Goal: Task Accomplishment & Management: Manage account settings

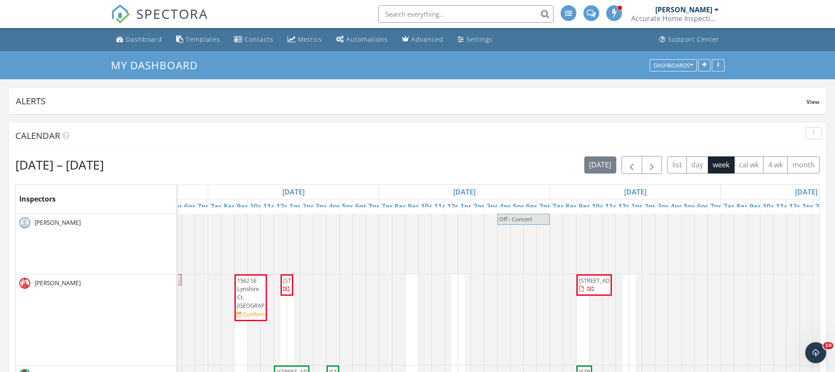
click at [229, 194] on link "Inspection" at bounding box center [213, 191] width 45 height 14
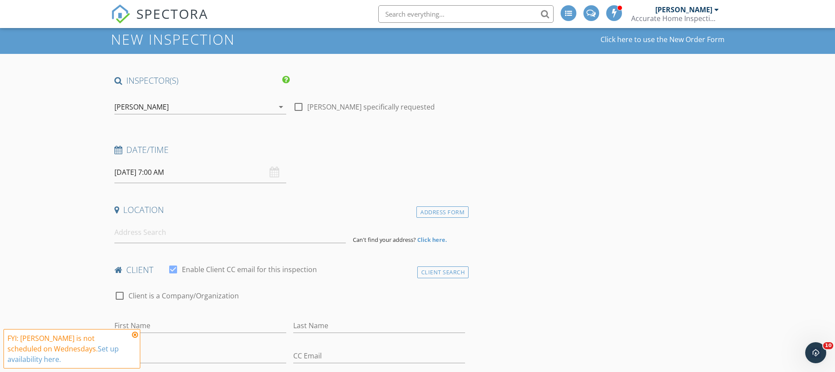
scroll to position [27, 0]
click at [435, 216] on div "Address Form" at bounding box center [442, 212] width 52 height 12
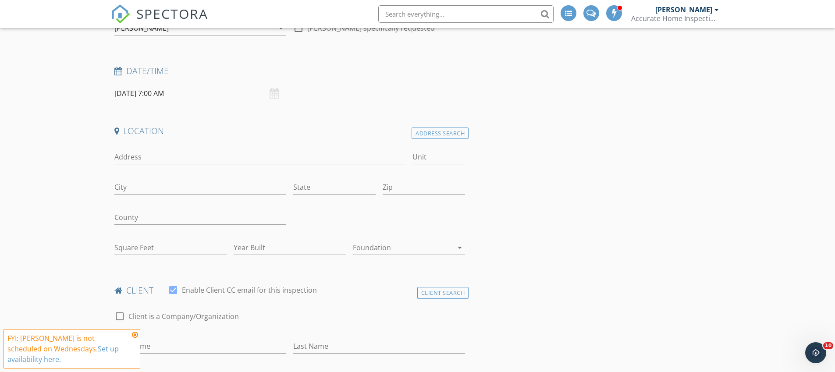
scroll to position [106, 0]
click at [143, 237] on div "Square Feet" at bounding box center [170, 249] width 112 height 28
click at [145, 245] on input "Square Feet" at bounding box center [170, 247] width 112 height 14
type input "3"
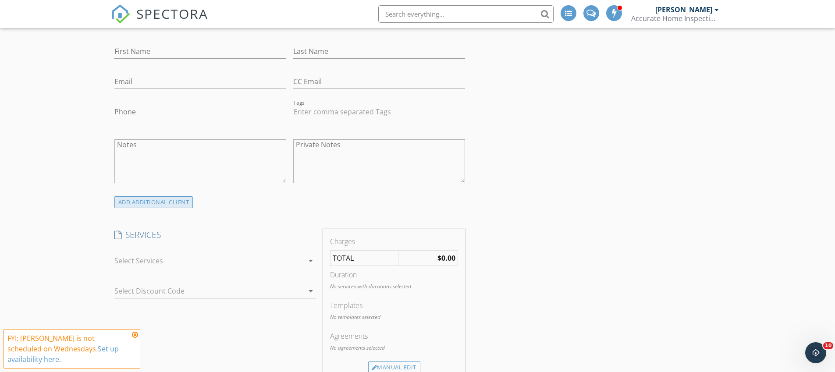
scroll to position [431, 0]
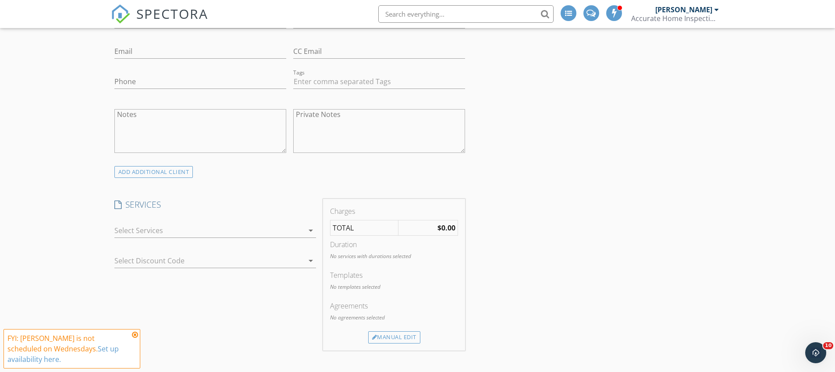
type input "2366"
click at [160, 231] on div at bounding box center [208, 230] width 189 height 14
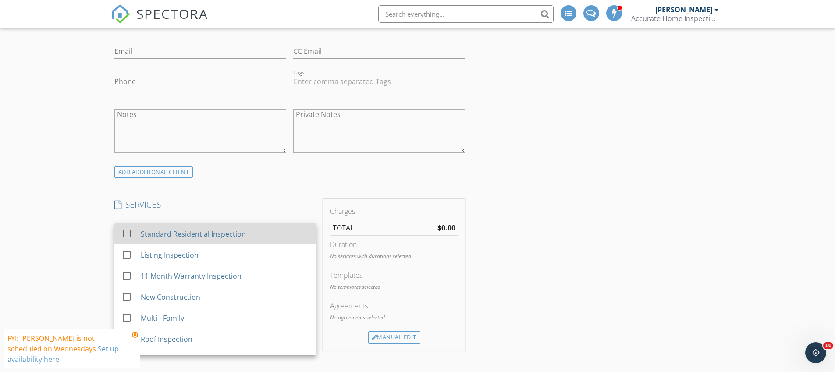
click at [166, 234] on div "Standard Residential Inspection" at bounding box center [192, 234] width 105 height 11
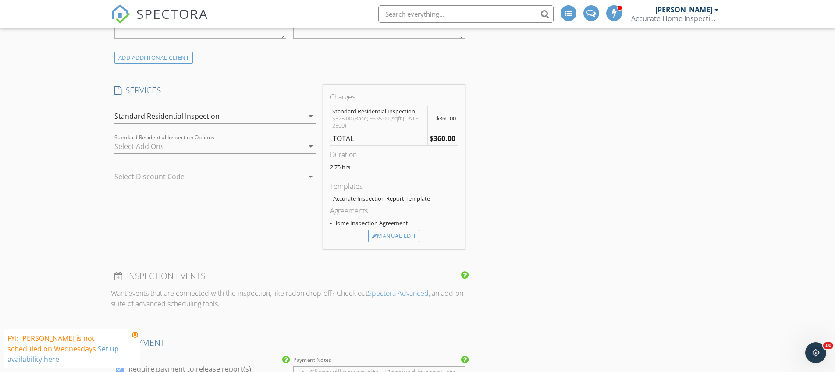
scroll to position [545, 0]
click at [130, 147] on div at bounding box center [208, 146] width 189 height 14
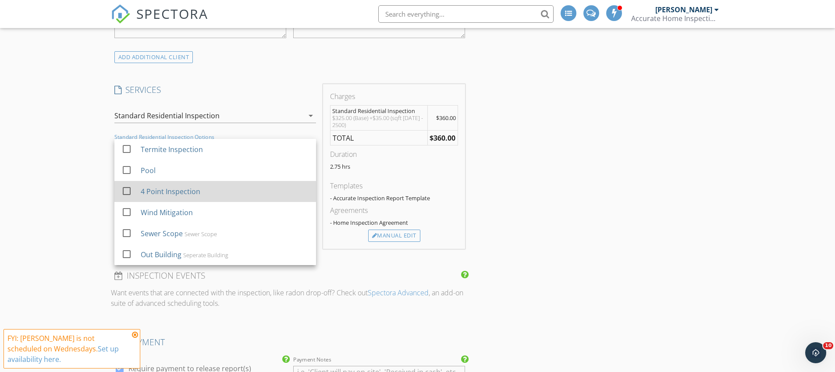
click at [158, 192] on div "4 Point Inspection" at bounding box center [170, 191] width 60 height 11
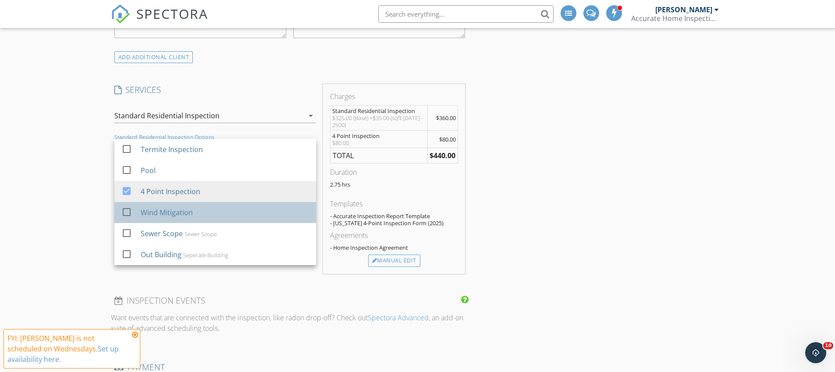
click at [160, 208] on div "Wind Mitigation" at bounding box center [166, 212] width 52 height 11
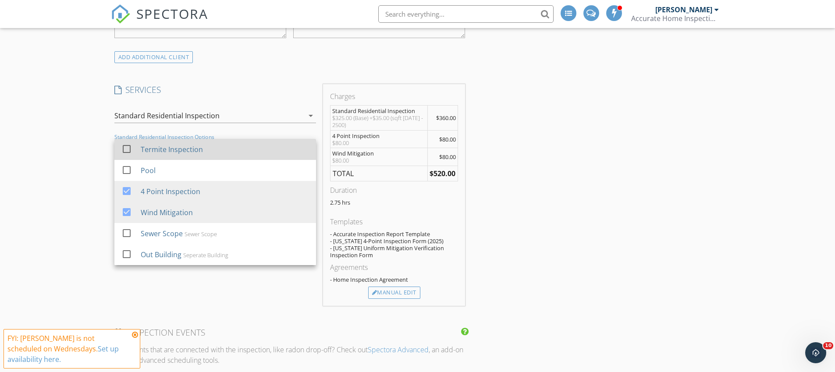
click at [174, 157] on div "Termite Inspection" at bounding box center [224, 150] width 168 height 18
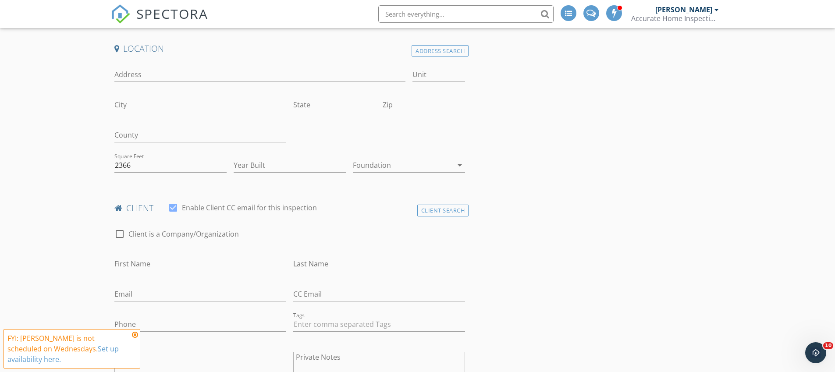
scroll to position [176, 0]
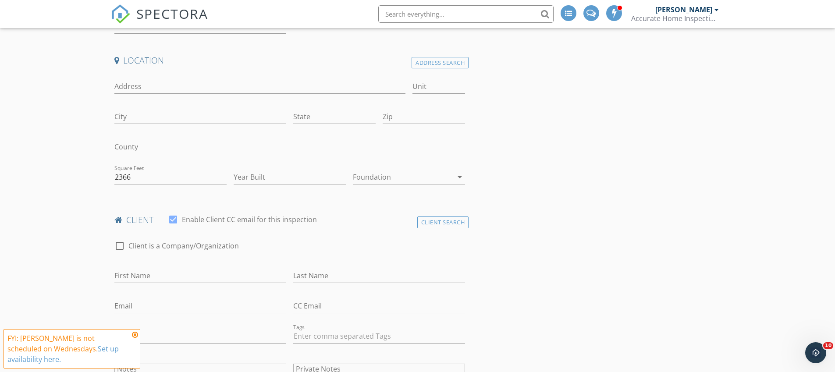
click at [117, 13] on img at bounding box center [120, 13] width 19 height 19
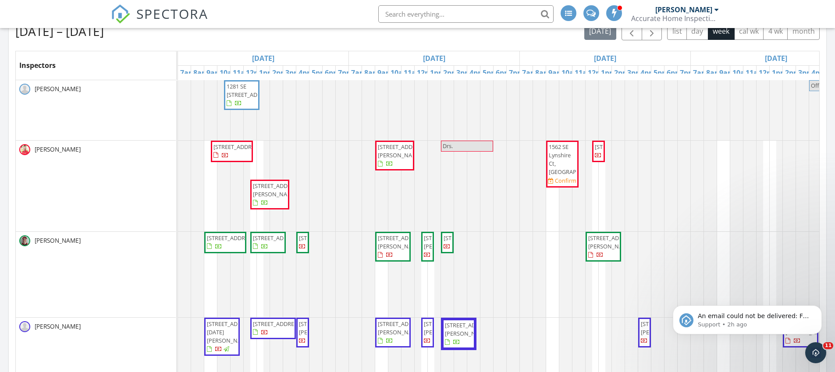
click at [234, 99] on span "1281 SE Ladner St, Port St. Lucie 34983" at bounding box center [251, 90] width 49 height 16
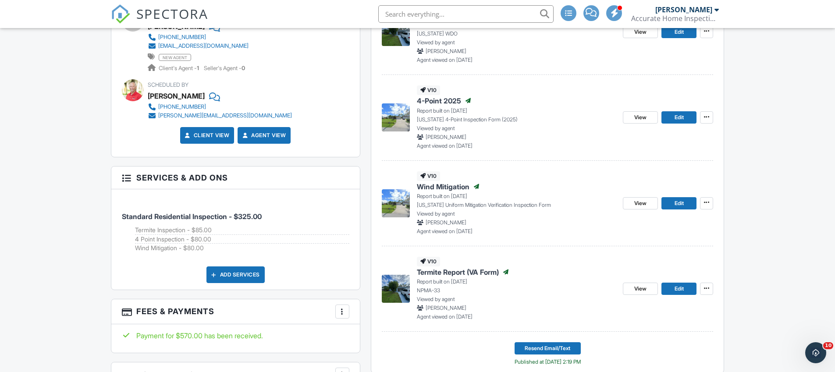
scroll to position [384, 0]
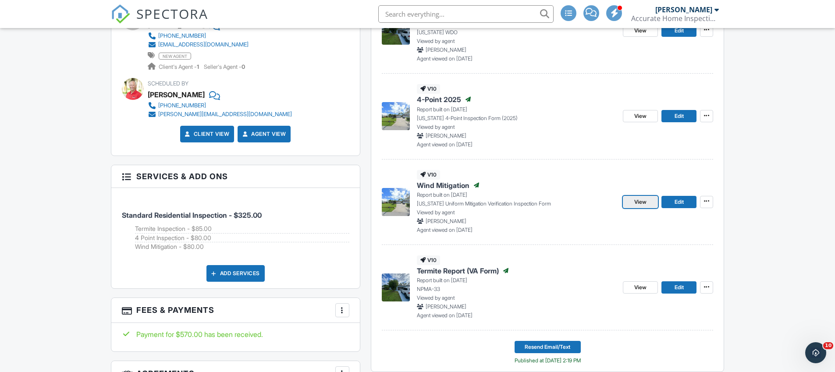
click at [641, 202] on span "View" at bounding box center [640, 202] width 12 height 9
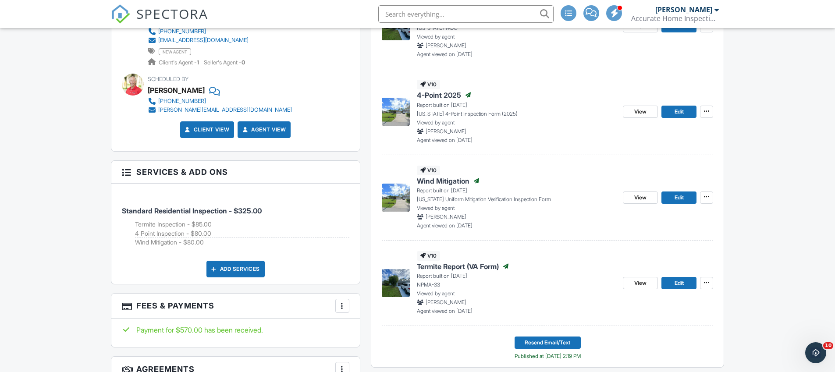
scroll to position [375, 0]
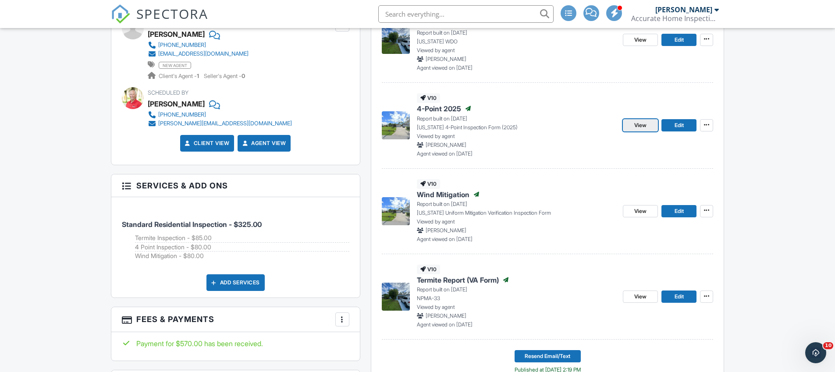
click at [633, 127] on link "View" at bounding box center [640, 125] width 35 height 12
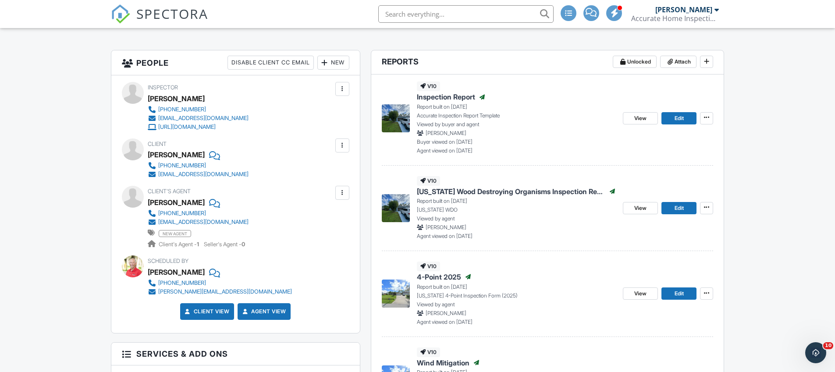
scroll to position [182, 0]
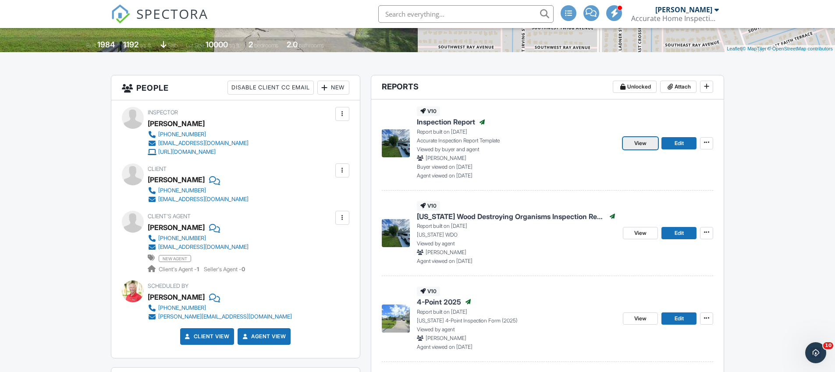
click at [647, 142] on link "View" at bounding box center [640, 143] width 35 height 12
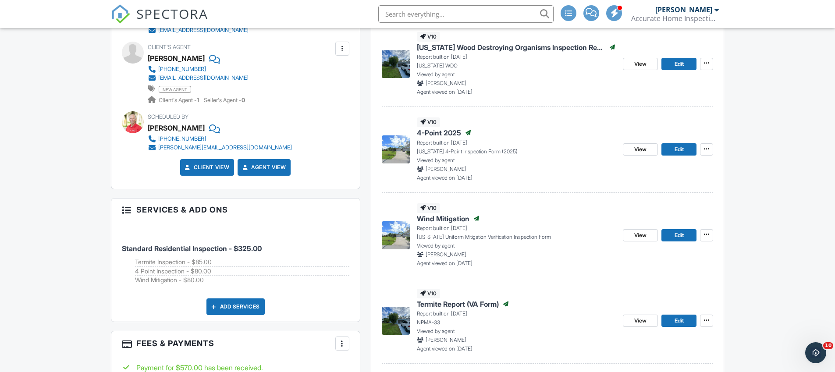
scroll to position [359, 0]
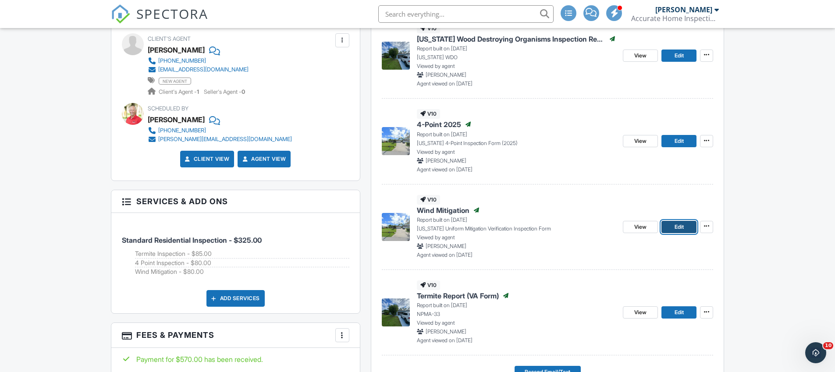
click at [687, 230] on link "Edit" at bounding box center [678, 227] width 35 height 12
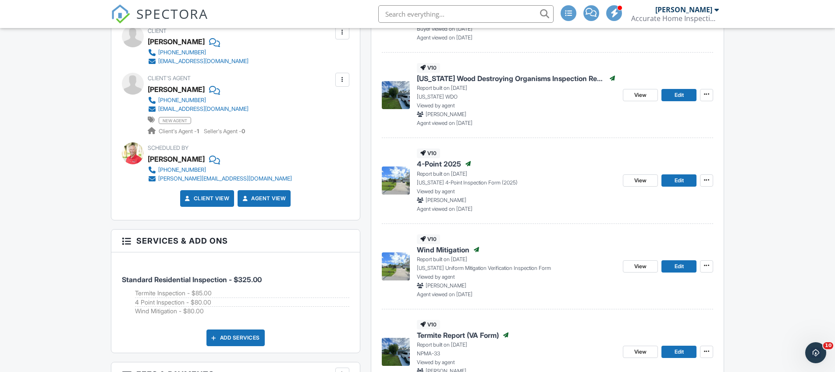
scroll to position [340, 0]
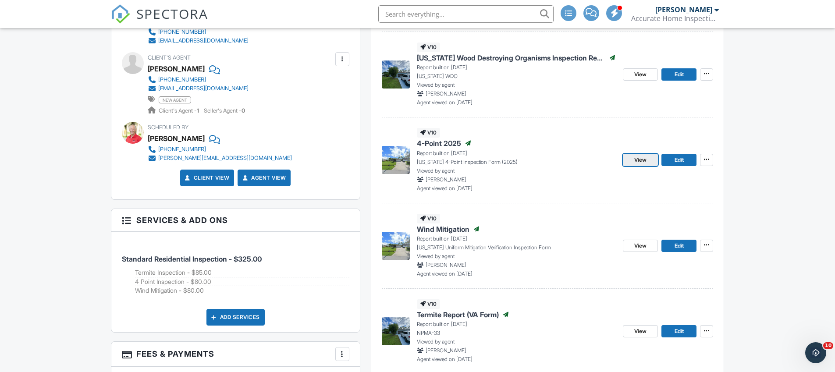
click at [637, 160] on span "View" at bounding box center [640, 160] width 12 height 9
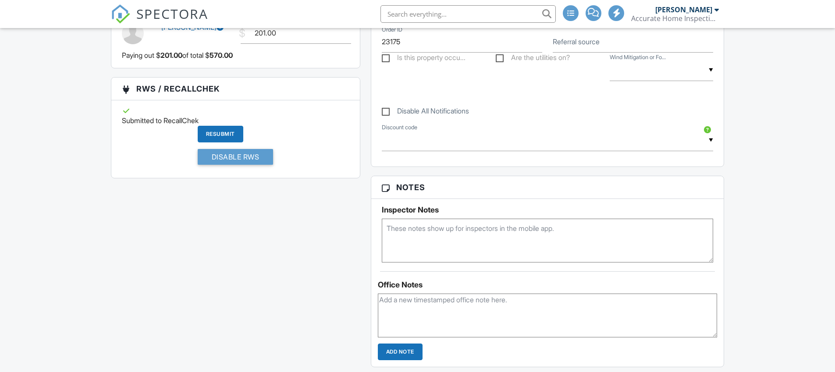
scroll to position [340, 0]
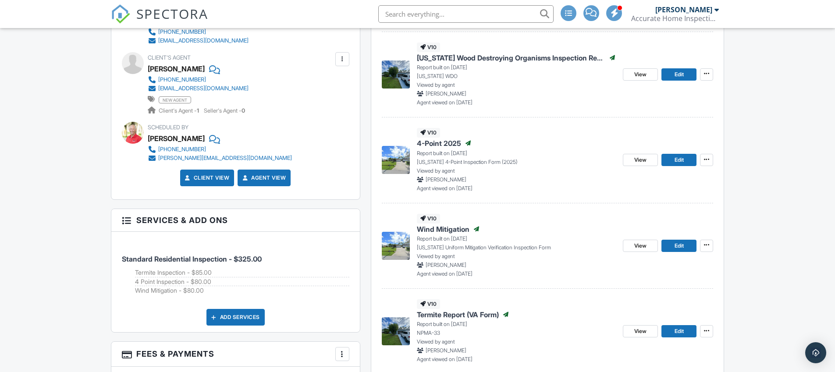
click at [122, 14] on img at bounding box center [120, 13] width 19 height 19
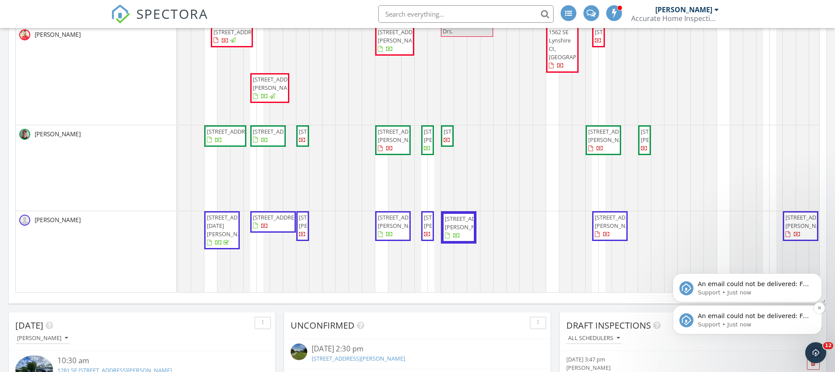
click at [730, 321] on p "Support • Just now" at bounding box center [754, 325] width 113 height 8
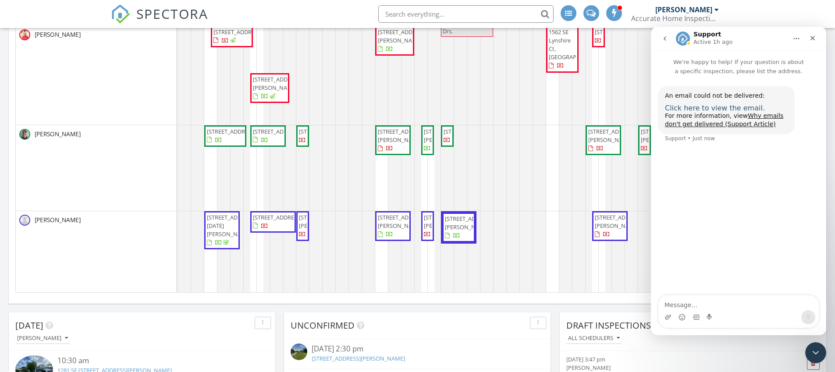
click at [703, 108] on span "Click here to view the email." at bounding box center [715, 108] width 100 height 8
click at [117, 14] on img at bounding box center [120, 13] width 19 height 19
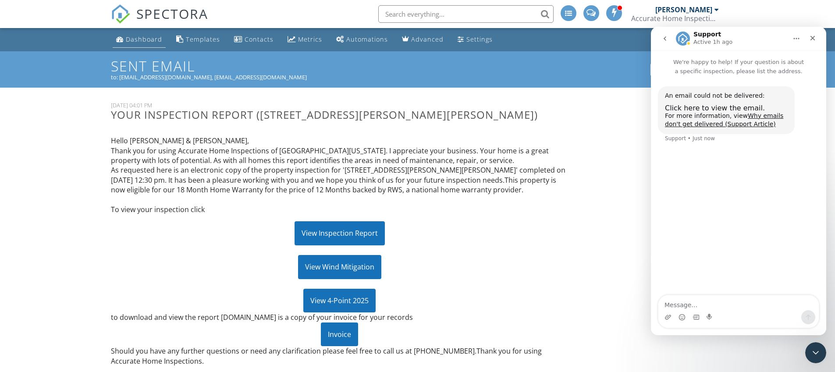
click at [135, 37] on div "Dashboard" at bounding box center [144, 39] width 36 height 8
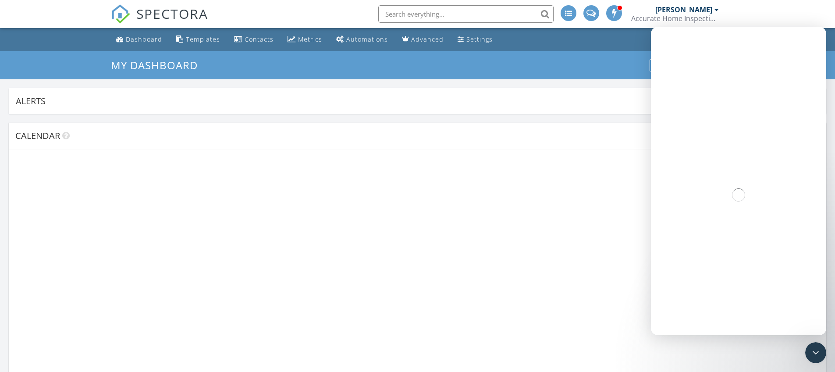
scroll to position [188, 266]
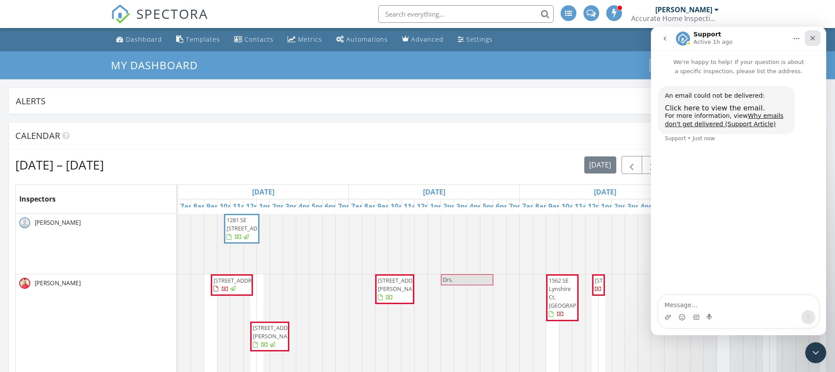
click at [811, 39] on icon "Close" at bounding box center [812, 38] width 5 height 5
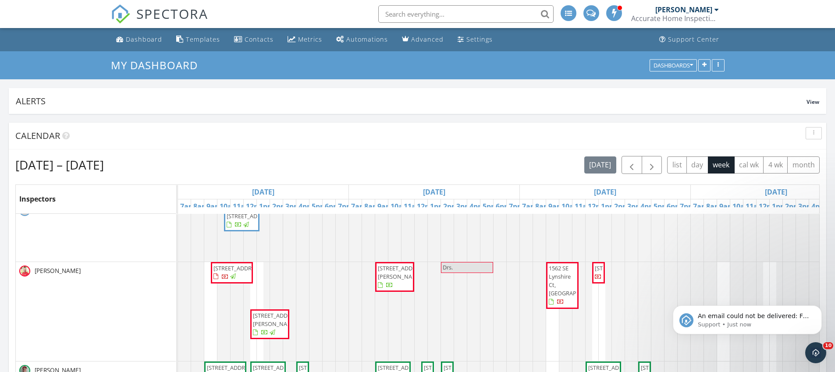
scroll to position [19, 0]
click at [270, 321] on span "[STREET_ADDRESS][PERSON_NAME]" at bounding box center [277, 320] width 49 height 16
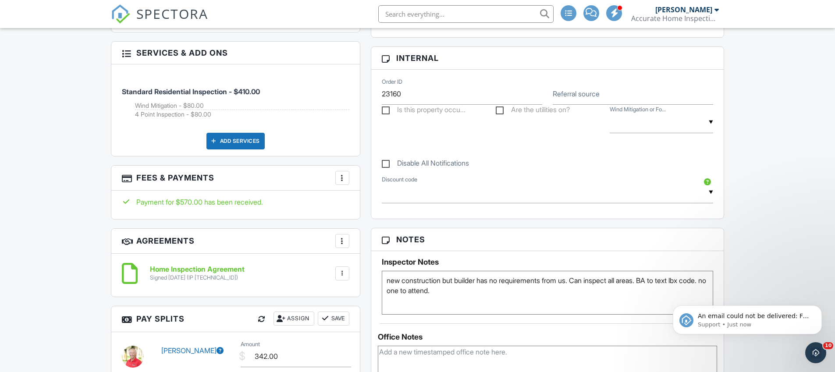
scroll to position [605, 0]
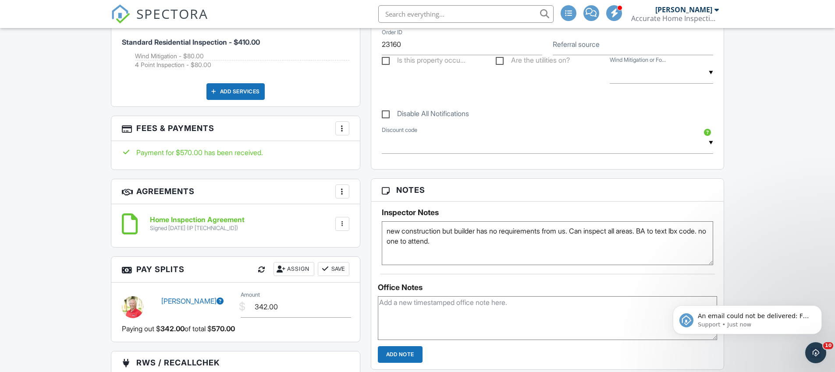
click at [337, 224] on div at bounding box center [342, 224] width 14 height 14
click at [304, 222] on div "Home Inspection Agreement Signed 09/25/2025 (IP 76.145.152.193) File Delete Dow…" at bounding box center [247, 223] width 205 height 15
click at [343, 193] on div at bounding box center [342, 191] width 9 height 9
click at [312, 194] on h3 "Agreements More Add Agreement Edit Agreement Templates" at bounding box center [235, 191] width 248 height 25
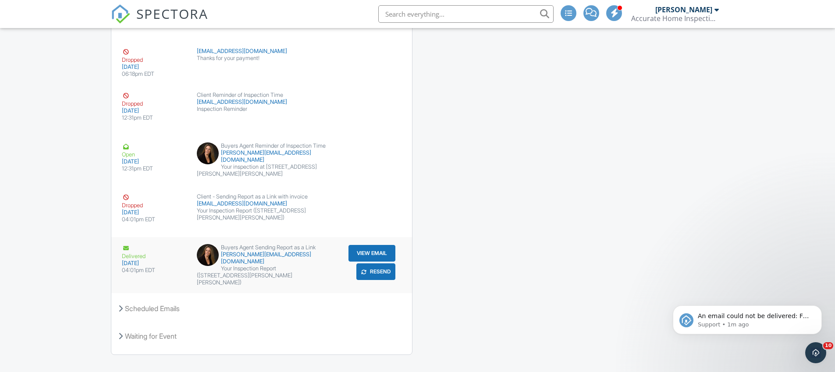
scroll to position [1432, 0]
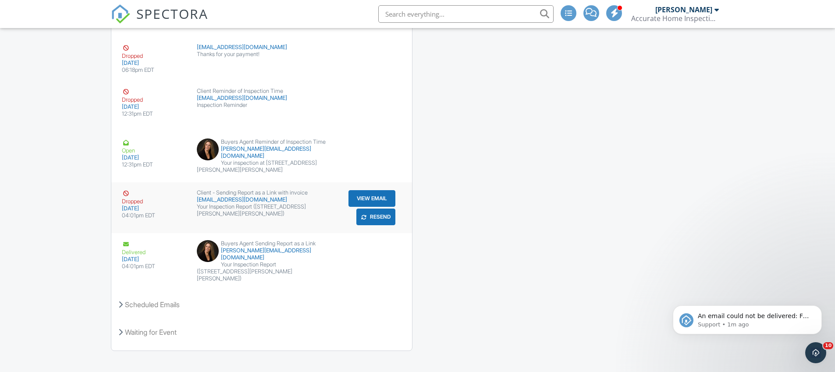
click at [291, 209] on div "Your Inspection Report (5745 NW Wesley Rd, Port St. Lucie, FL 34986)" at bounding box center [261, 210] width 129 height 14
click at [122, 16] on img at bounding box center [120, 13] width 19 height 19
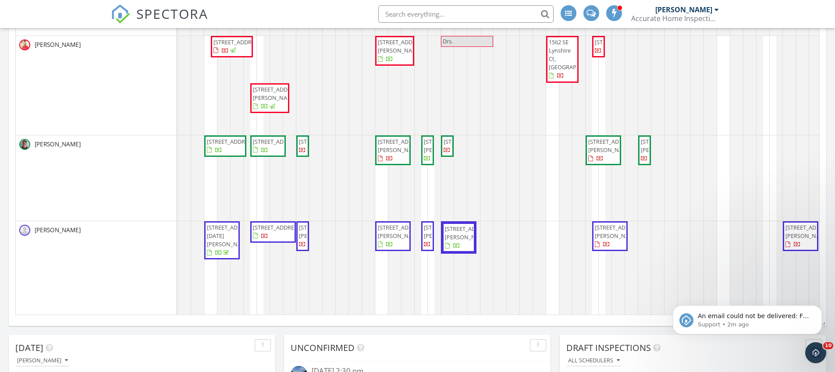
scroll to position [227, 0]
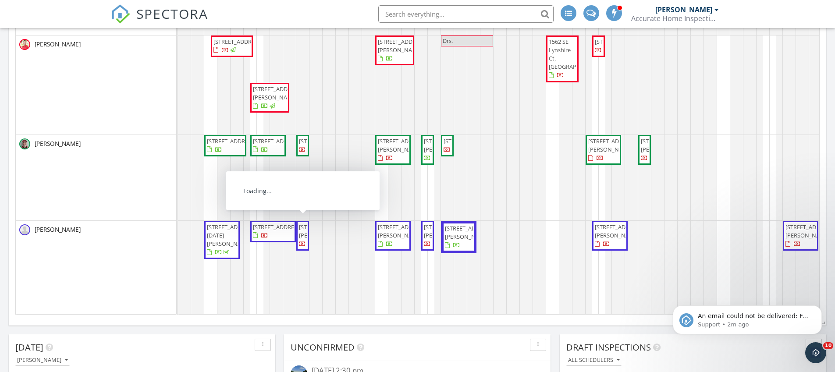
click at [302, 239] on span "790 NW Airoso Blvd, Port St. Lucie 34983" at bounding box center [323, 231] width 49 height 16
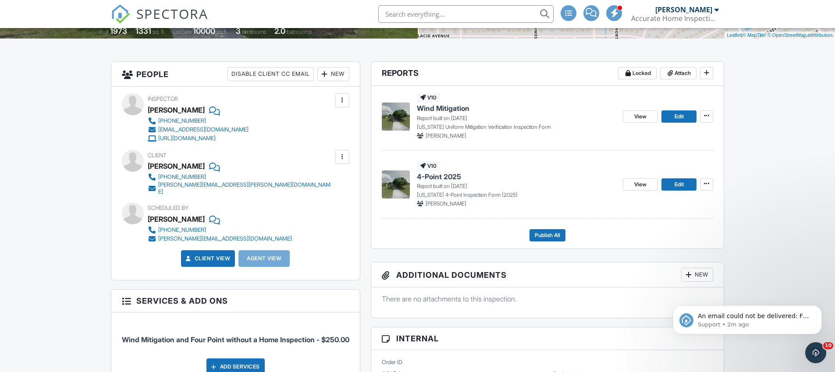
scroll to position [175, 0]
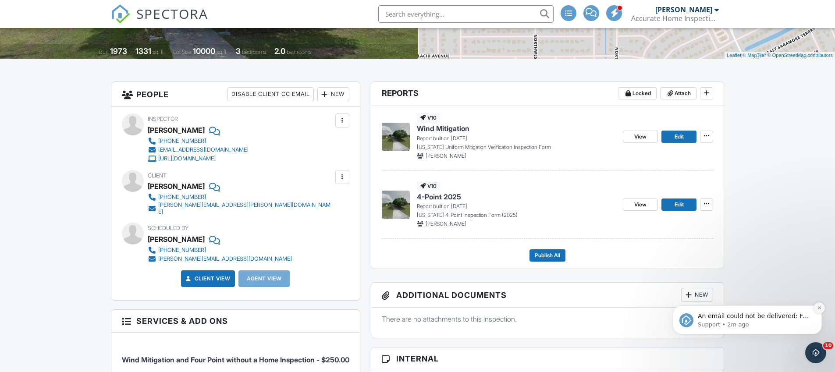
click at [816, 310] on button "Dismiss notification" at bounding box center [818, 307] width 11 height 11
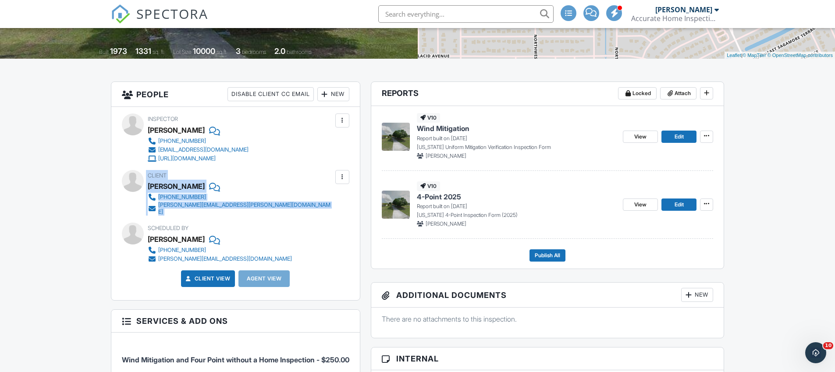
drag, startPoint x: 77, startPoint y: 168, endPoint x: 299, endPoint y: 211, distance: 225.9
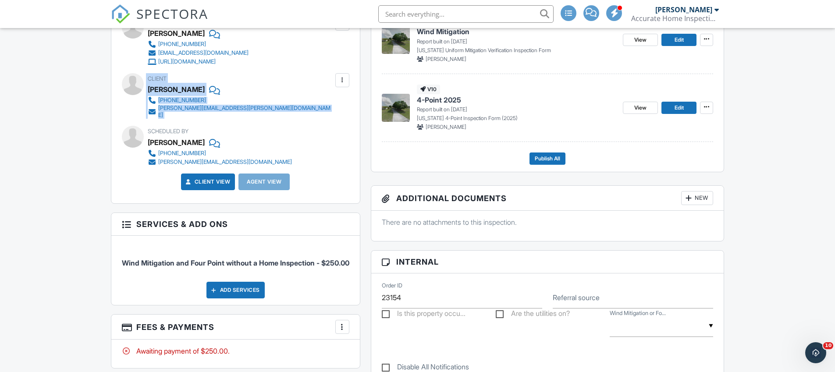
scroll to position [287, 0]
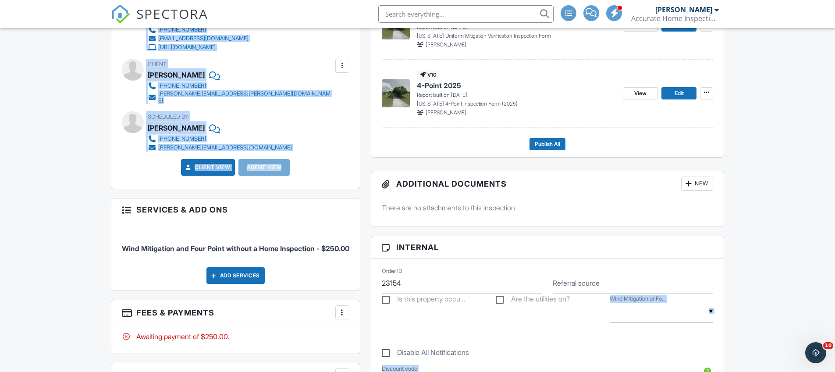
drag, startPoint x: 107, startPoint y: 190, endPoint x: 368, endPoint y: 297, distance: 281.9
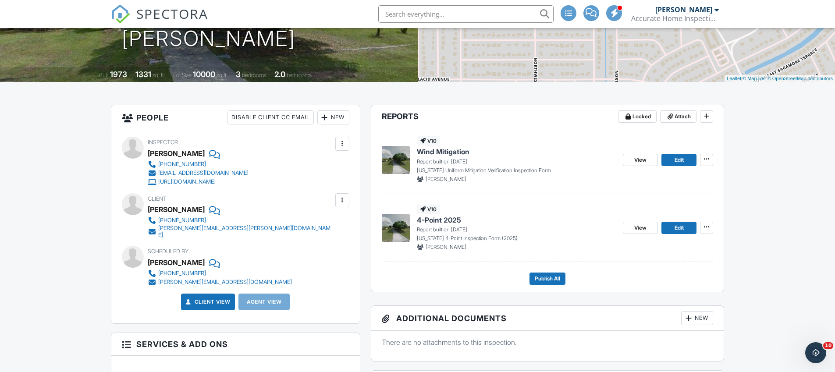
scroll to position [151, 0]
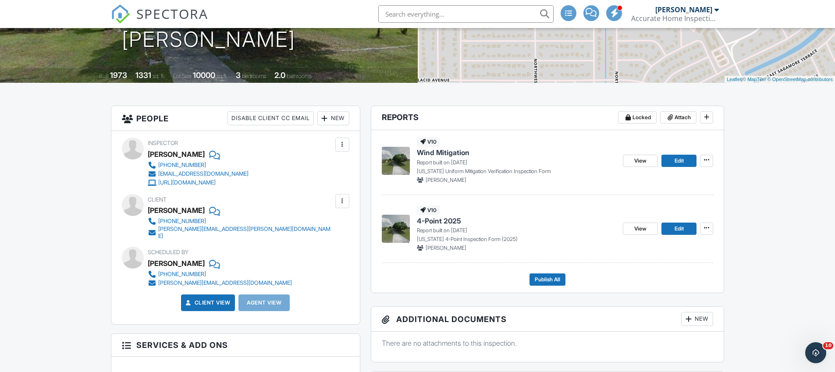
click at [123, 11] on img at bounding box center [120, 13] width 19 height 19
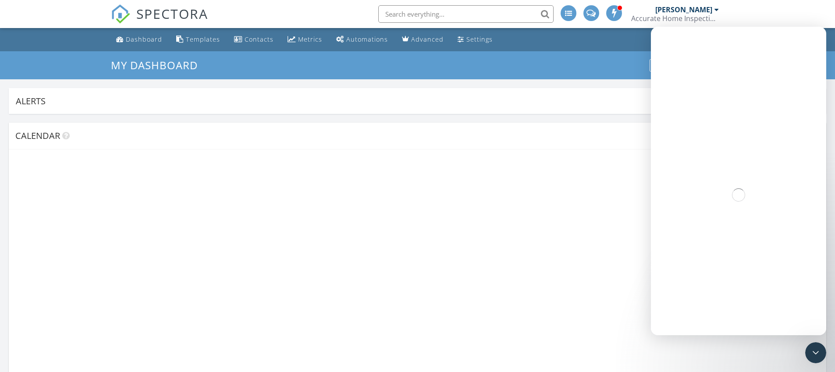
scroll to position [188, 266]
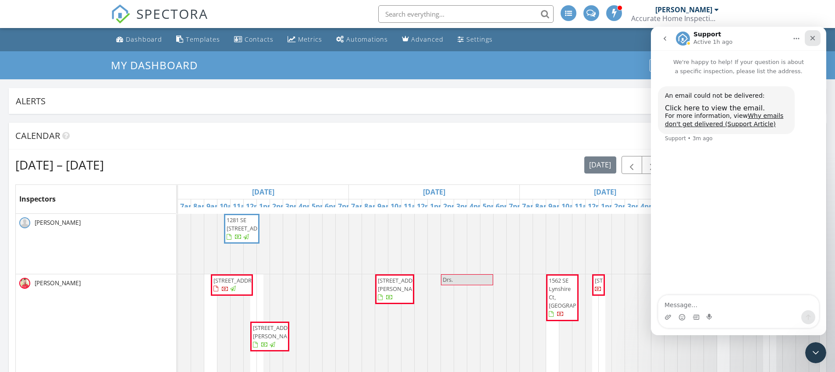
click at [815, 39] on icon "Close" at bounding box center [812, 38] width 7 height 7
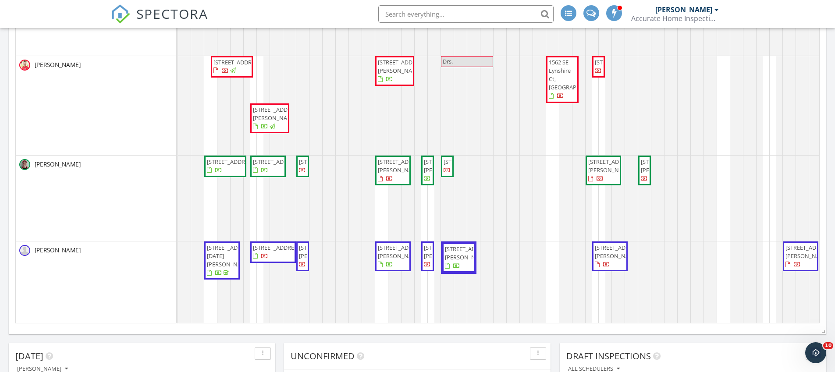
scroll to position [0, 0]
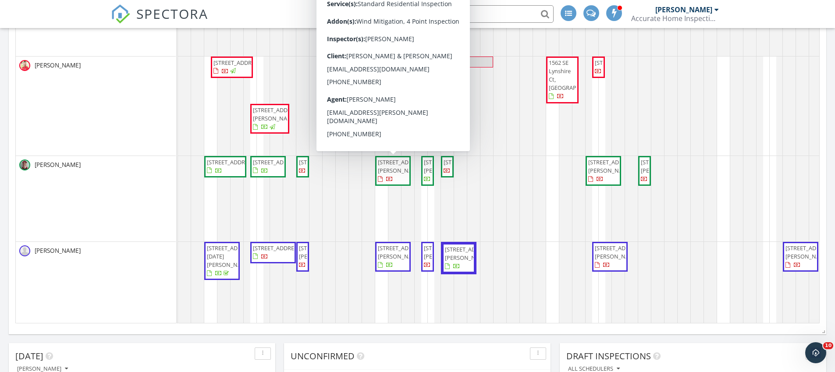
click at [393, 174] on span "[STREET_ADDRESS][PERSON_NAME]" at bounding box center [402, 166] width 49 height 16
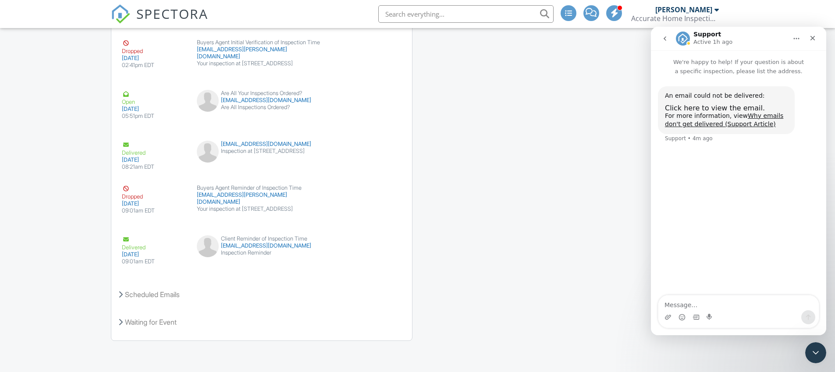
scroll to position [1523, 0]
click at [810, 40] on icon "Close" at bounding box center [812, 38] width 7 height 7
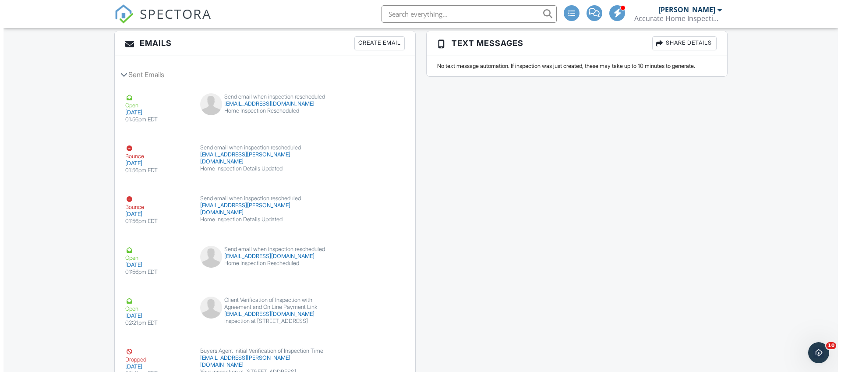
scroll to position [1198, 0]
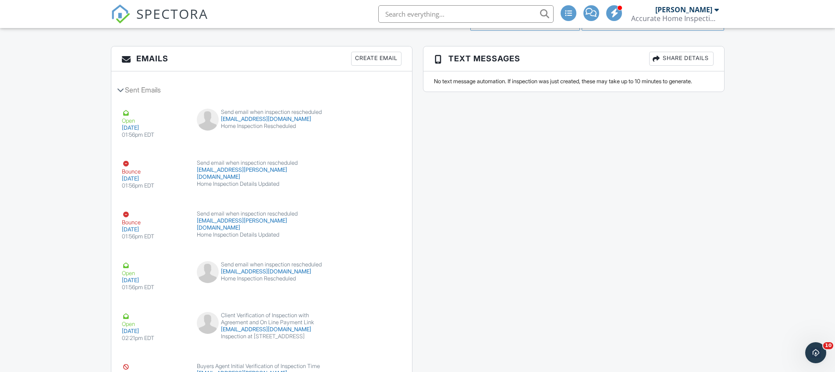
click at [359, 61] on div "Create Email" at bounding box center [376, 59] width 50 height 14
click at [128, 17] on img at bounding box center [120, 13] width 19 height 19
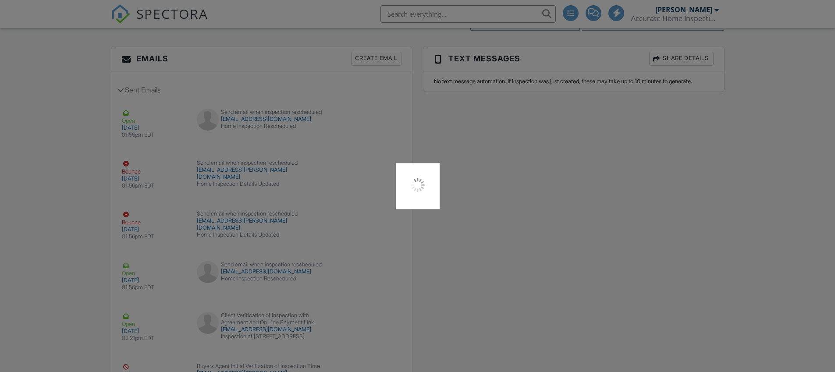
scroll to position [1198, 0]
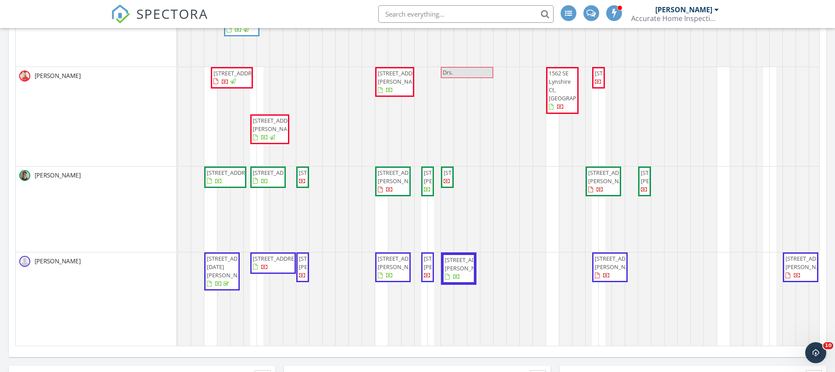
scroll to position [19, 0]
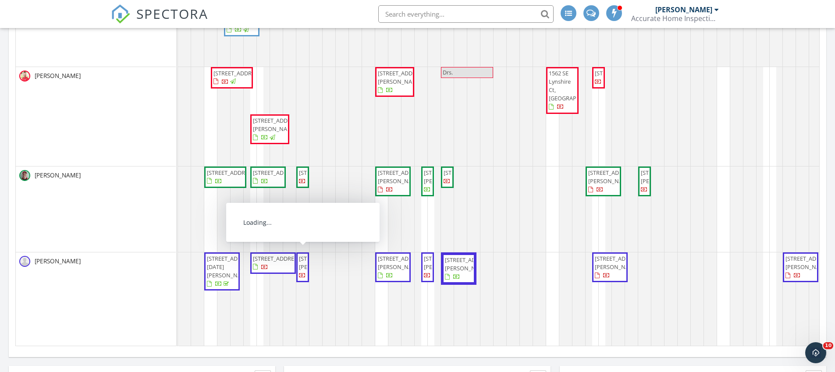
click at [304, 271] on span "[STREET_ADDRESS][PERSON_NAME]" at bounding box center [323, 263] width 49 height 16
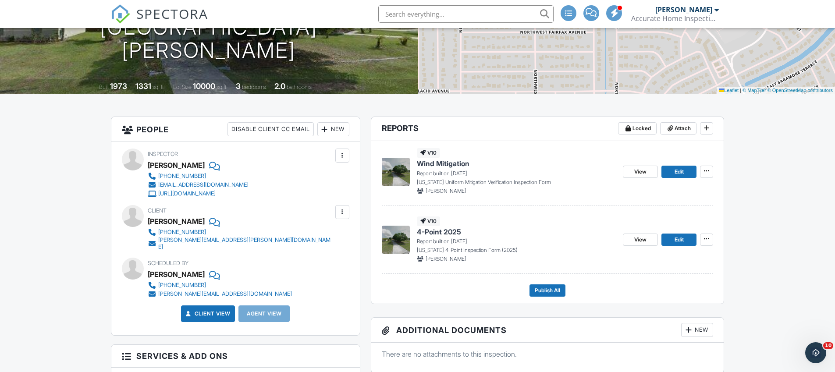
scroll to position [142, 0]
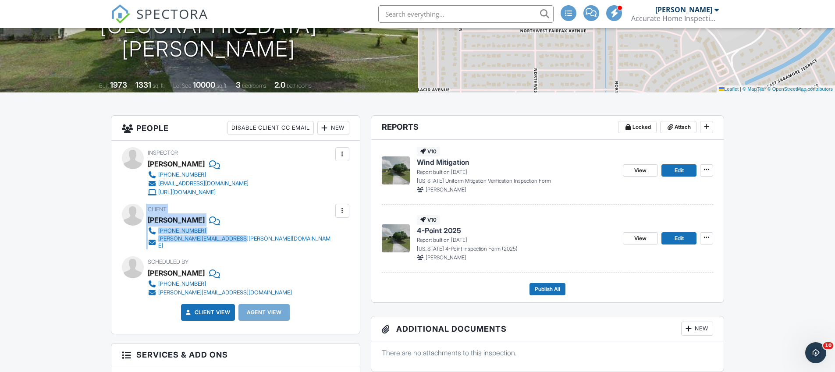
drag, startPoint x: 274, startPoint y: 240, endPoint x: 80, endPoint y: 226, distance: 194.1
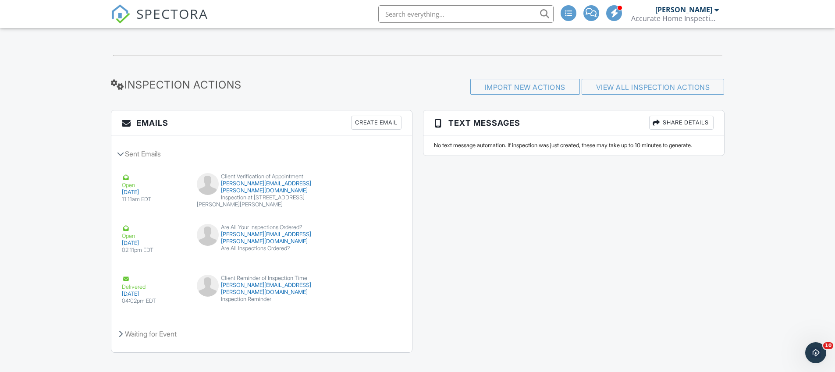
scroll to position [1078, 0]
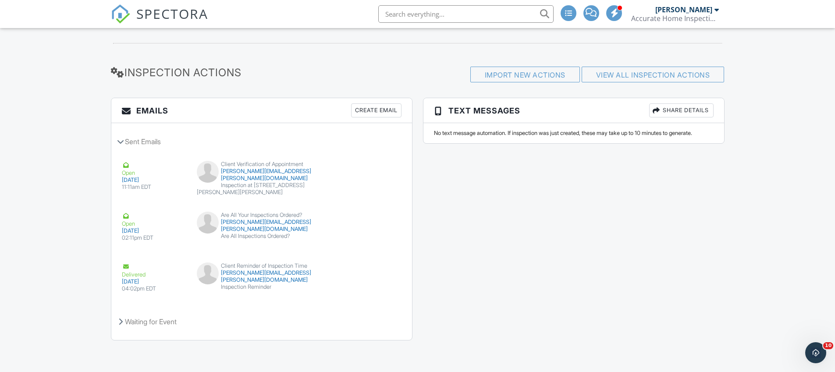
click at [125, 13] on img at bounding box center [120, 13] width 19 height 19
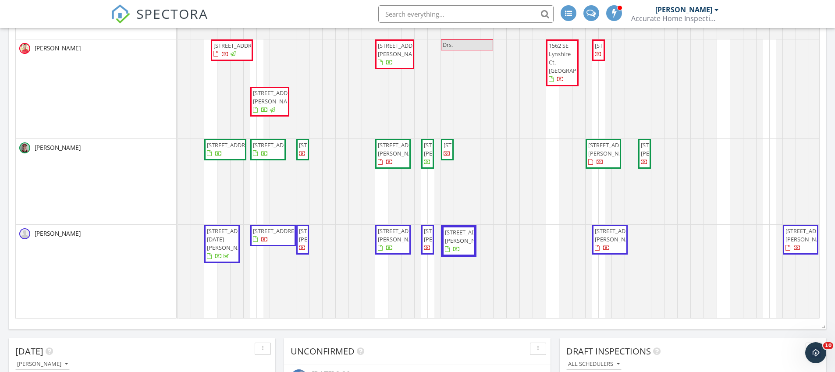
scroll to position [281, 0]
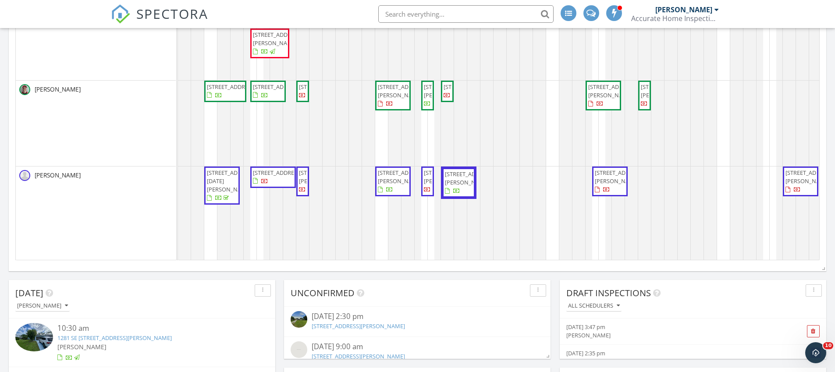
click at [178, 177] on div at bounding box center [178, 213] width 0 height 94
click at [640, 157] on link "Event" at bounding box center [630, 155] width 45 height 14
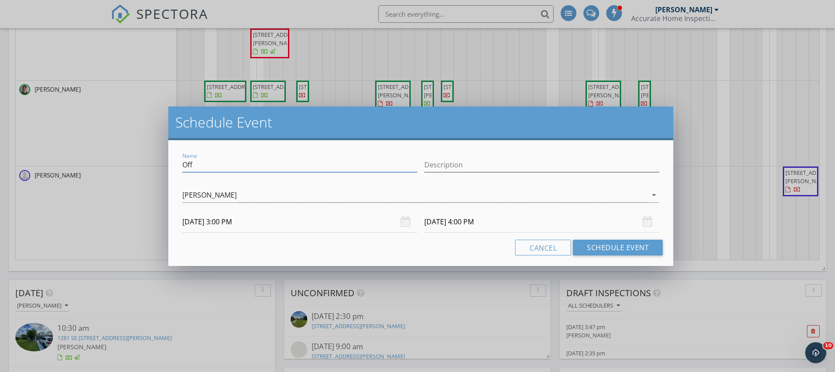
drag, startPoint x: 233, startPoint y: 167, endPoint x: 173, endPoint y: 163, distance: 59.7
click at [173, 163] on div "Name Off Description Valerio Della Mura arrow_drop_down 10/01/2025 3:00 PM 10/0…" at bounding box center [420, 203] width 505 height 126
type input "1407 Hale - finish inspection"
type input "Client says all areas will be accessible"
click at [233, 226] on input "10/01/2025 3:00 PM" at bounding box center [299, 221] width 235 height 21
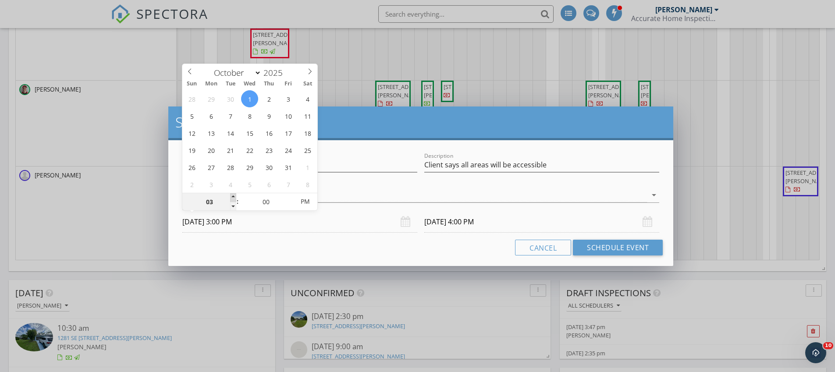
type input "04"
type input "10/01/2025 4:00 PM"
click at [232, 198] on span at bounding box center [233, 197] width 6 height 9
type input "10/01/2025 5:00 PM"
click at [647, 248] on button "Schedule Event" at bounding box center [618, 248] width 90 height 16
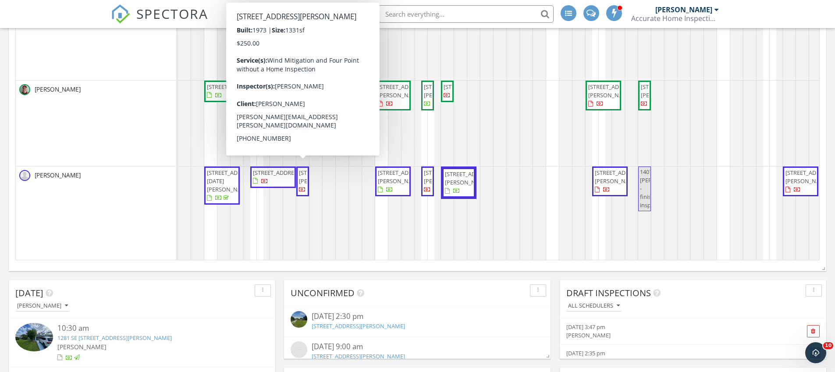
click at [301, 185] on span "[STREET_ADDRESS][PERSON_NAME]" at bounding box center [323, 177] width 49 height 16
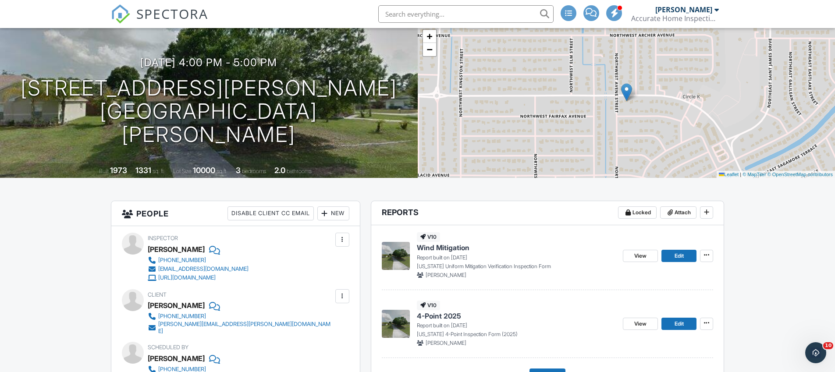
scroll to position [62, 0]
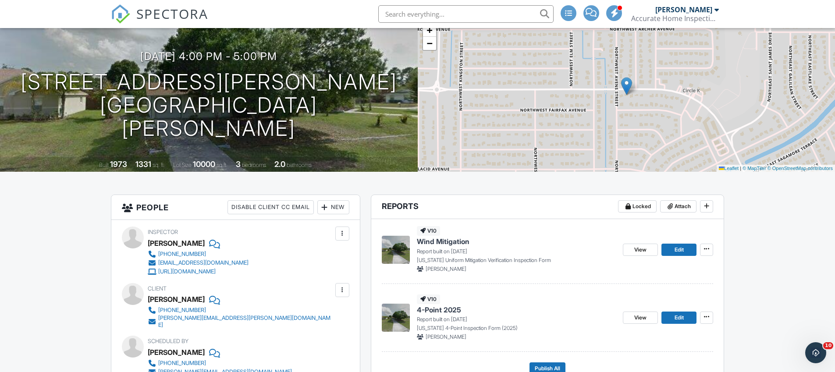
click at [120, 14] on img at bounding box center [120, 13] width 19 height 19
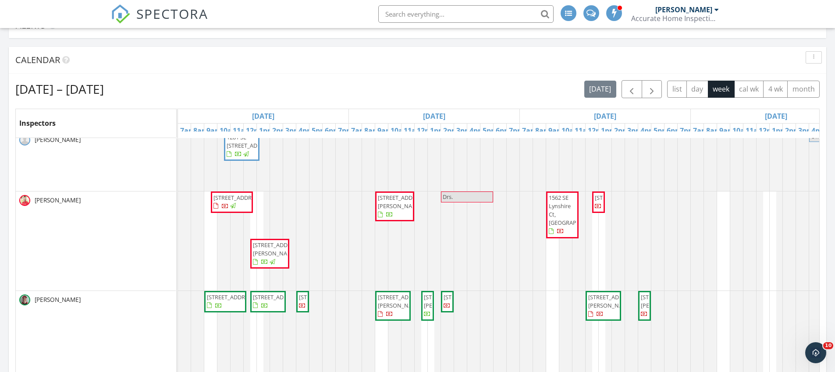
scroll to position [18, 0]
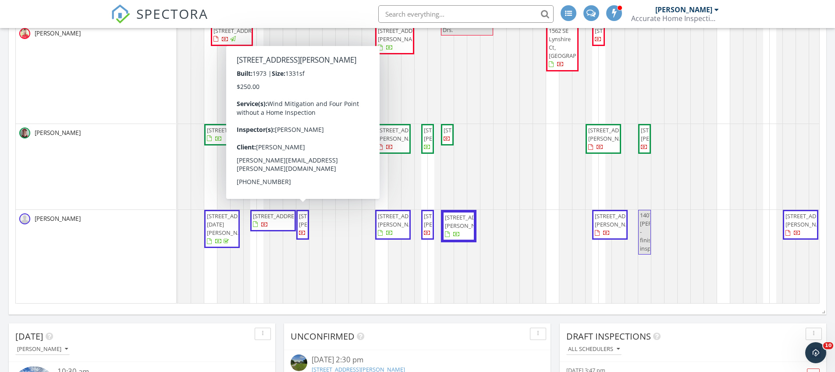
click at [303, 221] on span "790 NW Airoso Blvd, Port St. Lucie 34983" at bounding box center [323, 220] width 49 height 16
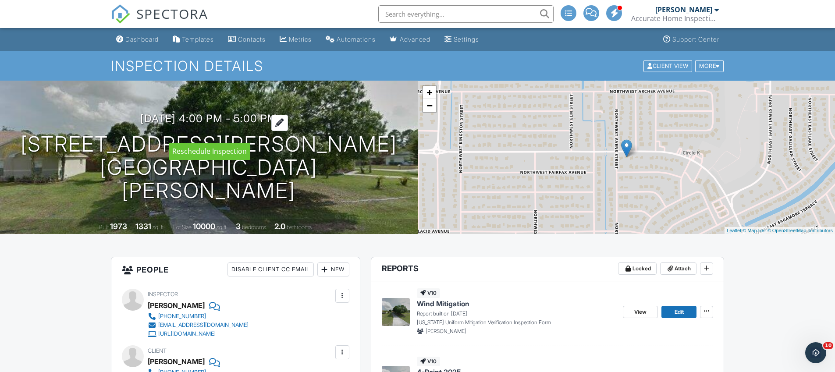
click at [212, 124] on h3 "09/29/2025 4:00 pm - 5:00 pm" at bounding box center [208, 119] width 137 height 12
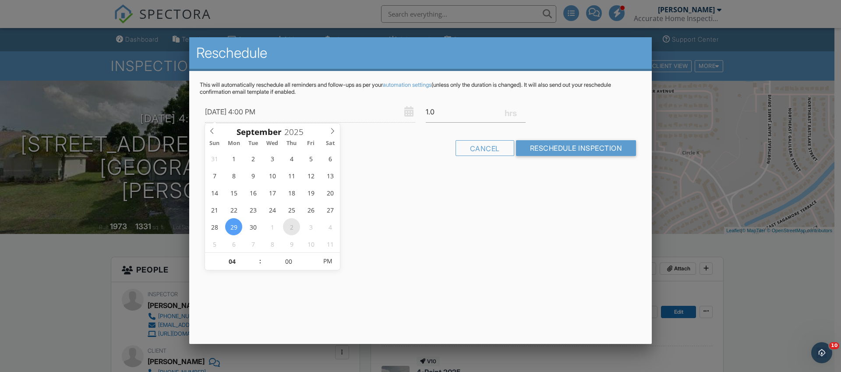
type input "10/02/2025 4:00 PM"
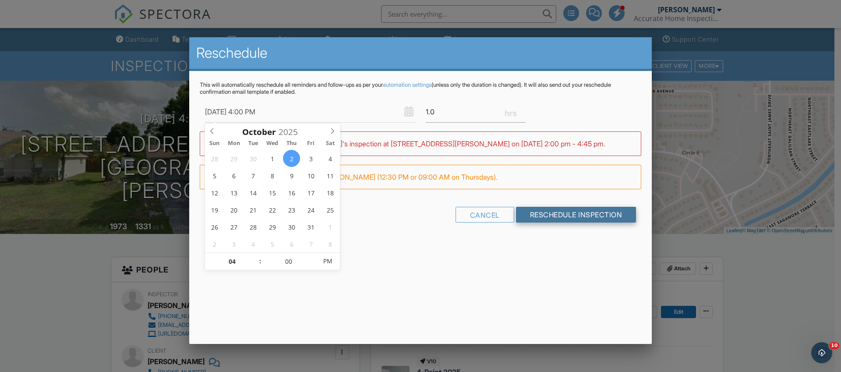
click at [552, 217] on input "Reschedule Inspection" at bounding box center [576, 215] width 120 height 16
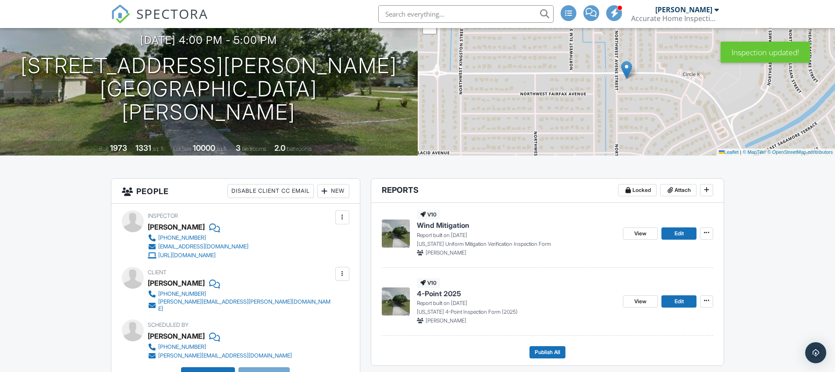
click at [342, 219] on div at bounding box center [342, 217] width 9 height 9
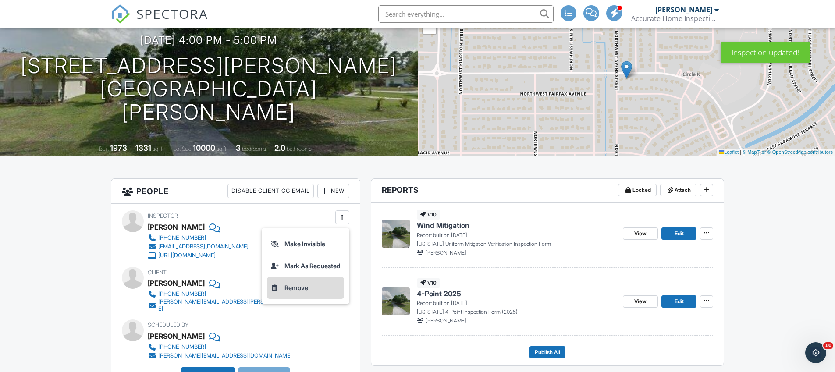
click at [292, 292] on li "Remove" at bounding box center [305, 288] width 77 height 22
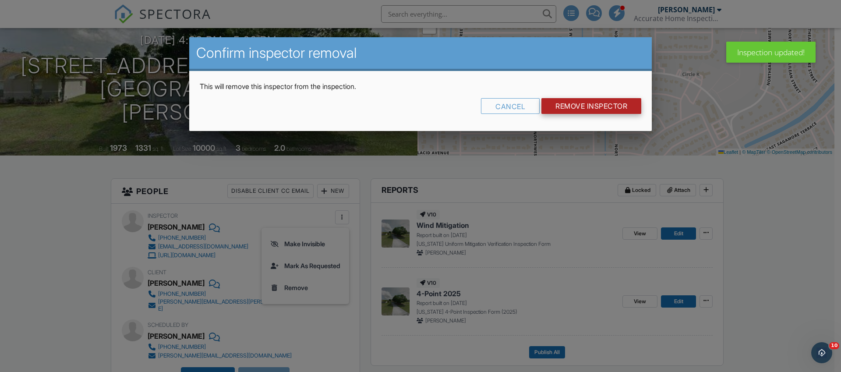
click at [562, 110] on input "Remove Inspector" at bounding box center [592, 106] width 100 height 16
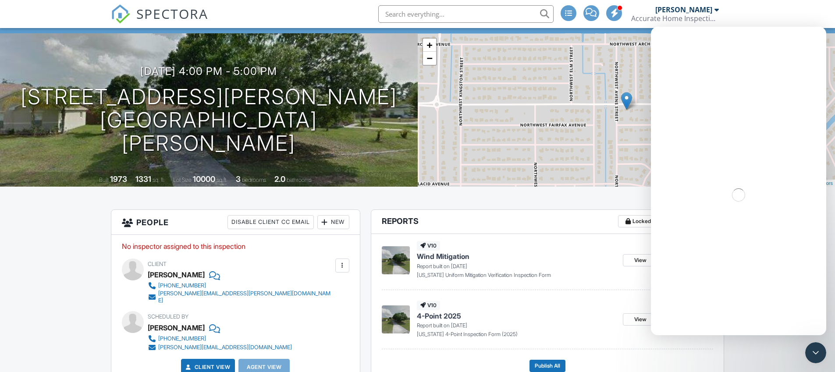
click at [333, 220] on div "New" at bounding box center [333, 222] width 32 height 14
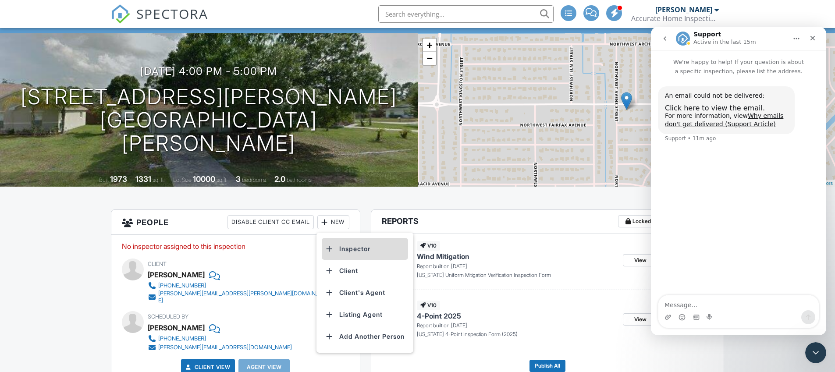
click at [362, 253] on li "Inspector" at bounding box center [365, 249] width 86 height 22
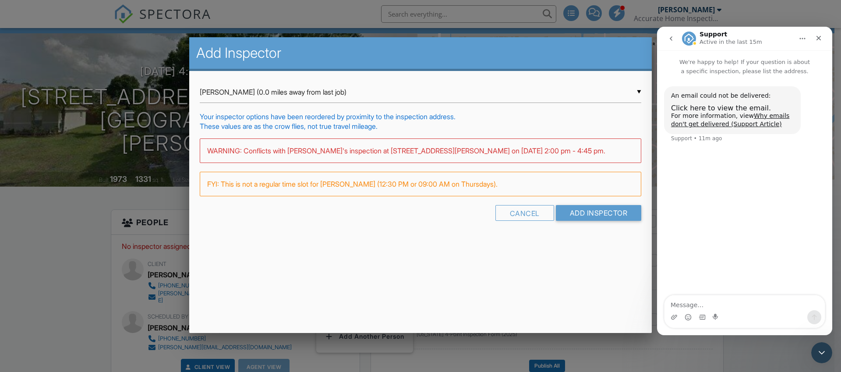
click at [254, 89] on div "▼ [PERSON_NAME] (0.0 miles away from last job) [PERSON_NAME] (0.0 miles away fr…" at bounding box center [421, 91] width 442 height 21
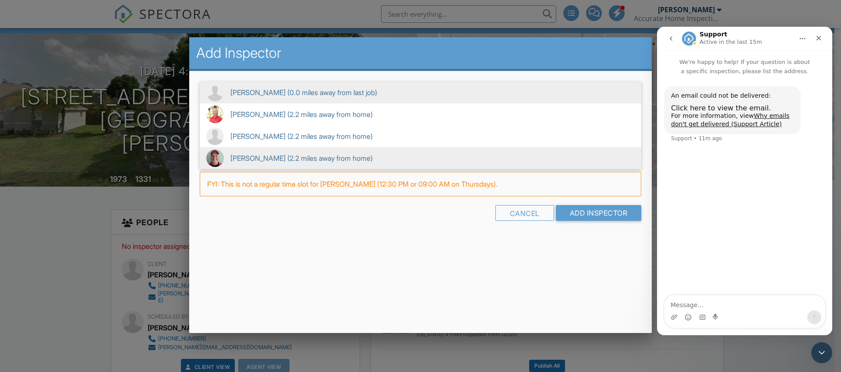
click at [253, 157] on span "[PERSON_NAME] (2.2 miles away from home)" at bounding box center [421, 158] width 442 height 22
type input "[PERSON_NAME] (2.2 miles away from home)"
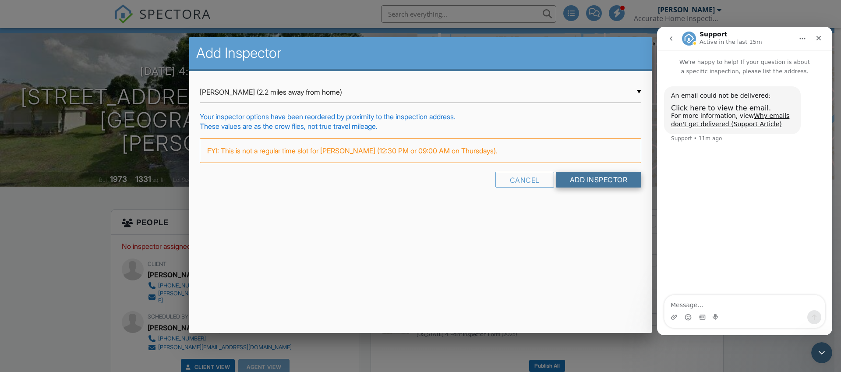
click at [592, 183] on input "Add Inspector" at bounding box center [599, 180] width 86 height 16
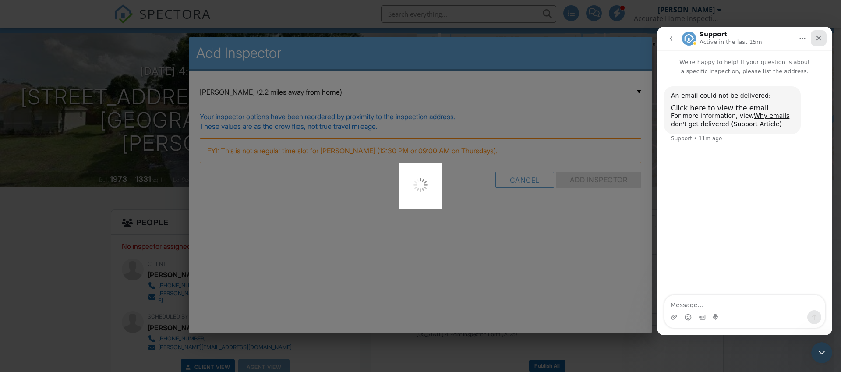
click at [814, 40] on div "Close" at bounding box center [819, 38] width 16 height 16
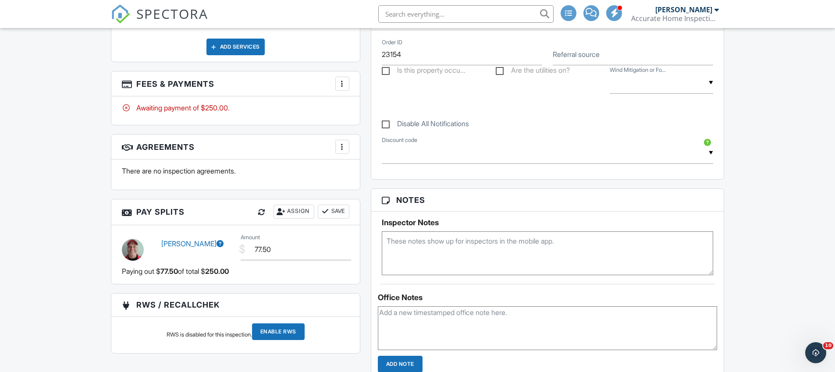
scroll to position [593, 0]
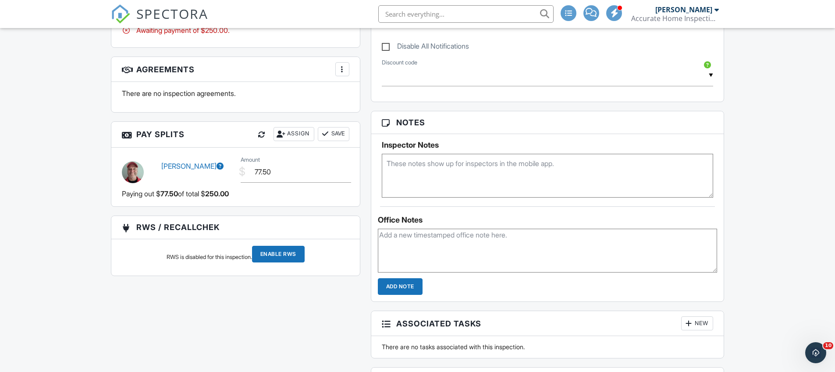
click at [427, 255] on textarea at bounding box center [548, 251] width 340 height 44
type textarea "c"
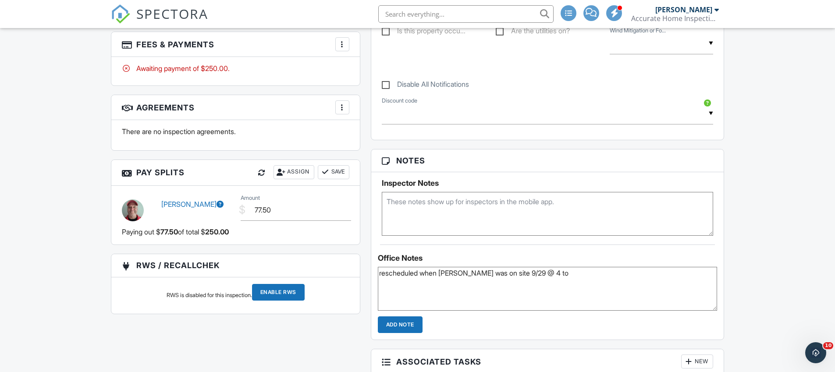
scroll to position [568, 0]
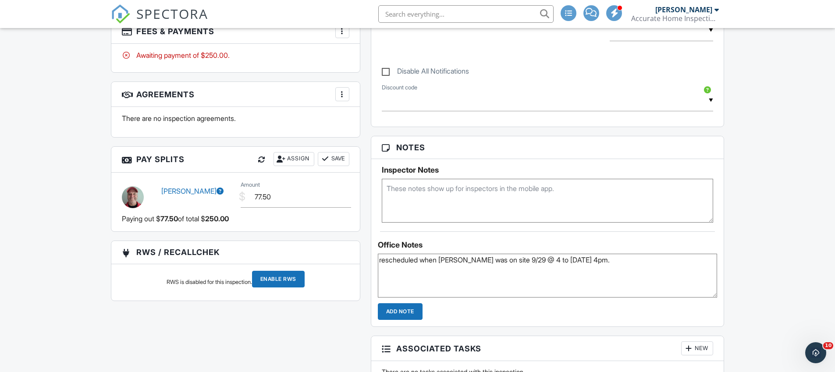
type textarea "rescheduled when valerio was on site 9/29 @ 4 to 10/2 at 4pm."
click at [403, 312] on input "Add Note" at bounding box center [400, 311] width 45 height 17
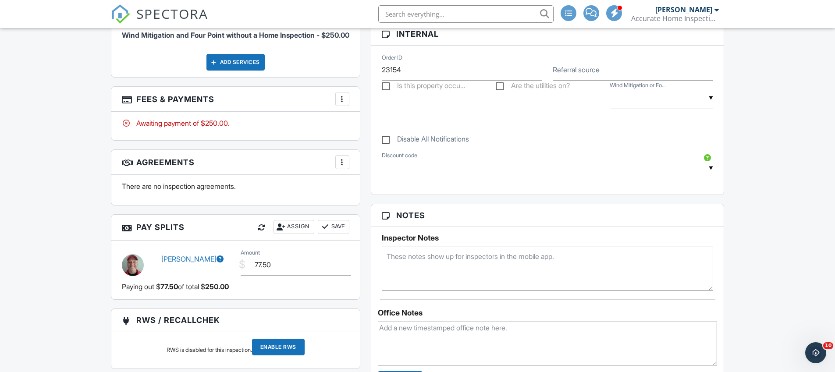
scroll to position [333, 0]
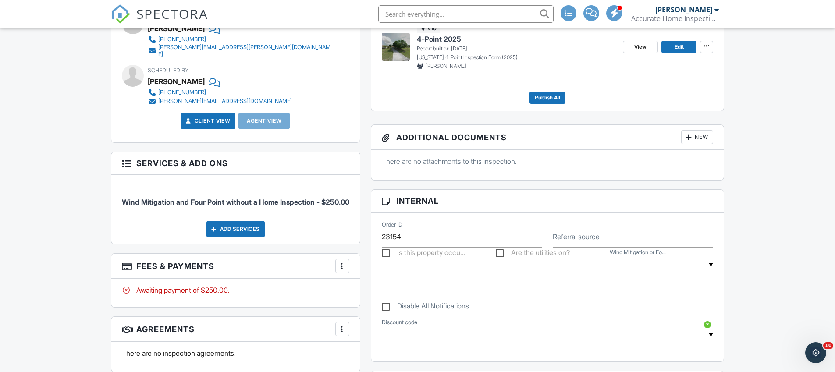
click at [136, 17] on span "SPECTORA" at bounding box center [172, 13] width 72 height 18
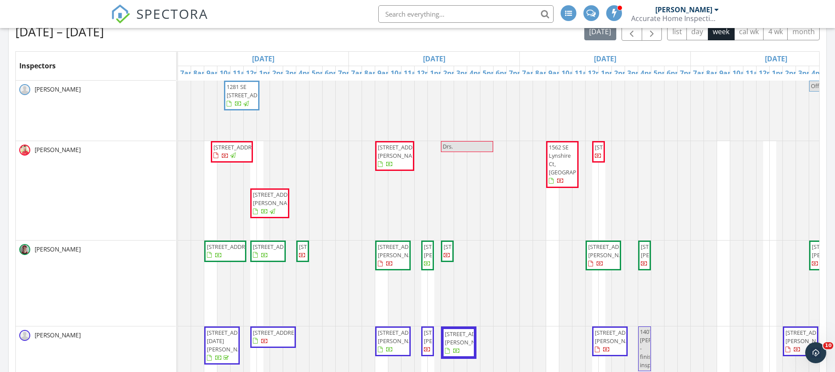
click at [128, 12] on img at bounding box center [120, 13] width 19 height 19
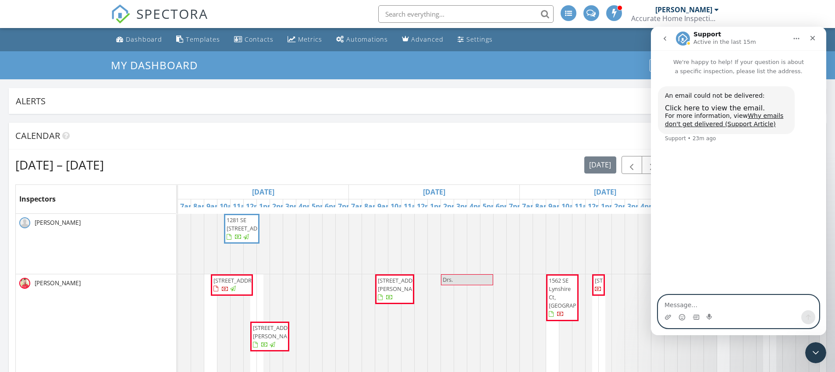
scroll to position [188, 266]
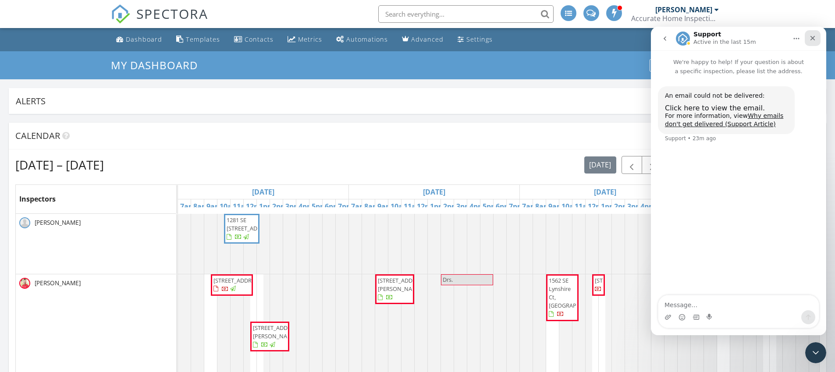
click at [813, 39] on icon "Close" at bounding box center [812, 38] width 7 height 7
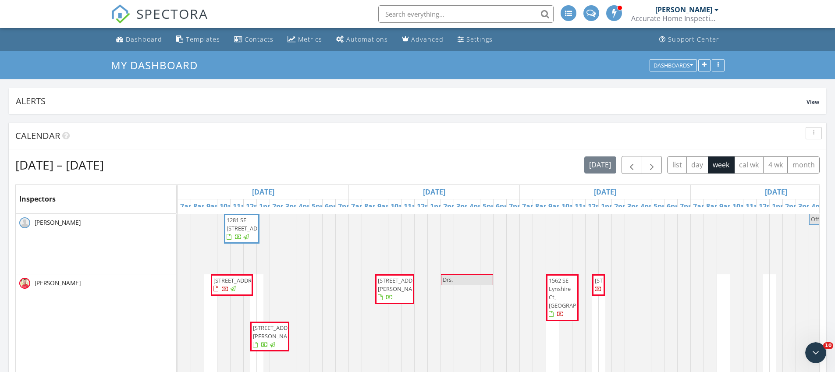
scroll to position [0, 0]
drag, startPoint x: 88, startPoint y: 8, endPoint x: 259, endPoint y: 11, distance: 171.3
click at [259, 11] on nav "SPECTORA [PERSON_NAME] Accurate Home Inspections Role: Inspector Dashboard New …" at bounding box center [417, 14] width 835 height 28
click at [260, 11] on div "SPECTORA [PERSON_NAME] Accurate Home Inspections Role: Inspector Dashboard New …" at bounding box center [417, 14] width 613 height 28
click at [33, 166] on h2 "[DATE] – [DATE]" at bounding box center [59, 165] width 89 height 18
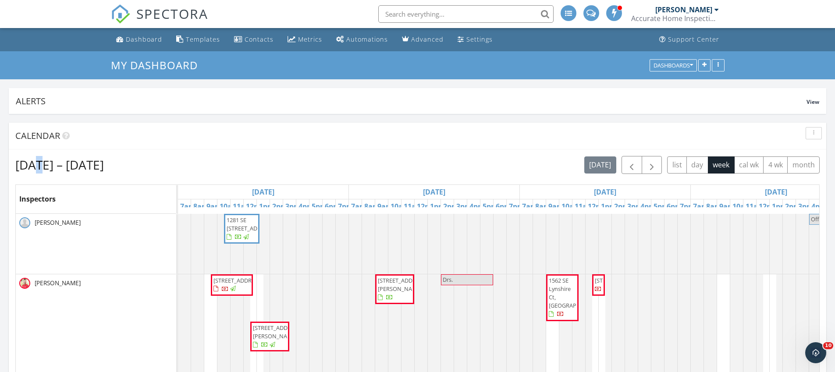
click at [33, 166] on h2 "[DATE] – [DATE]" at bounding box center [59, 165] width 89 height 18
click at [153, 165] on div "Sep 29 – Oct 5, 2025 today list day week cal wk 4 wk month" at bounding box center [417, 165] width 804 height 18
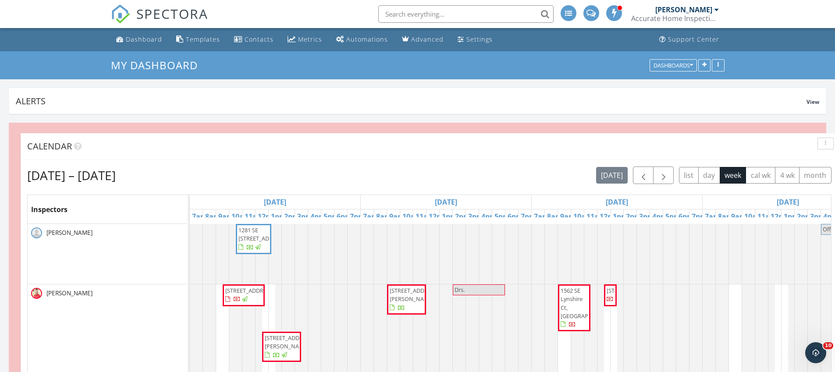
drag, startPoint x: 15, startPoint y: 131, endPoint x: 27, endPoint y: 142, distance: 15.8
click at [27, 142] on span "Calendar" at bounding box center [49, 146] width 45 height 12
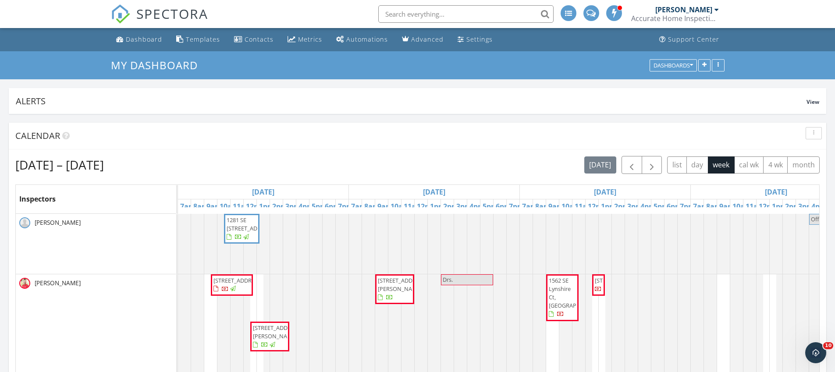
click at [121, 13] on img at bounding box center [120, 13] width 19 height 19
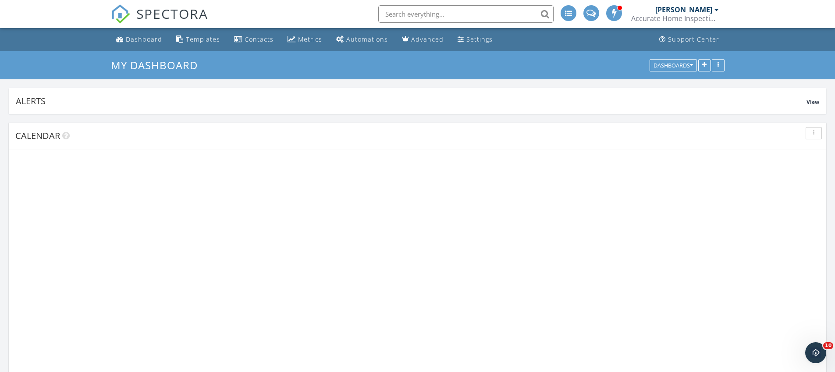
scroll to position [188, 266]
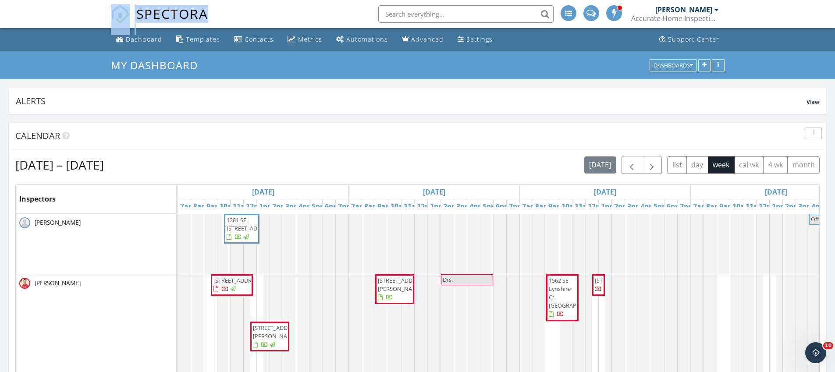
drag, startPoint x: 105, startPoint y: 12, endPoint x: 248, endPoint y: 12, distance: 143.7
click at [246, 12] on nav "SPECTORA [PERSON_NAME] Accurate Home Inspections Role: Inspector Dashboard New …" at bounding box center [417, 14] width 835 height 28
click at [248, 12] on div "SPECTORA [PERSON_NAME] Accurate Home Inspections Role: Inspector Dashboard New …" at bounding box center [417, 14] width 613 height 28
drag, startPoint x: 80, startPoint y: 13, endPoint x: 253, endPoint y: 20, distance: 173.6
click at [250, 22] on nav "SPECTORA [PERSON_NAME] Accurate Home Inspections Role: Inspector Dashboard New …" at bounding box center [417, 14] width 835 height 28
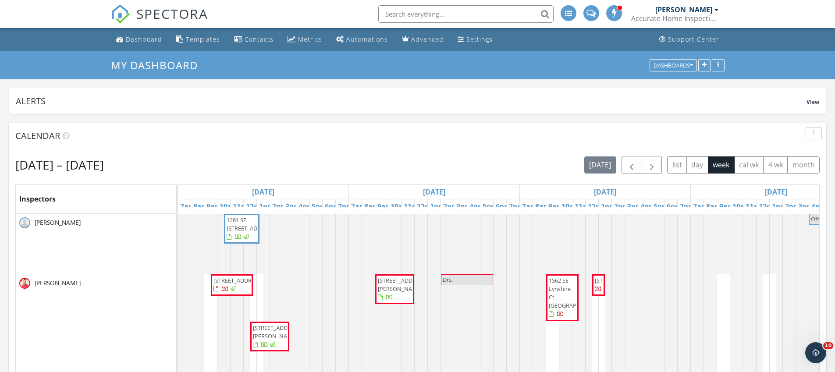
click at [254, 18] on div "SPECTORA [PERSON_NAME] Accurate Home Inspections Role: Inspector Dashboard New …" at bounding box center [417, 14] width 613 height 28
